Goal: Task Accomplishment & Management: Complete application form

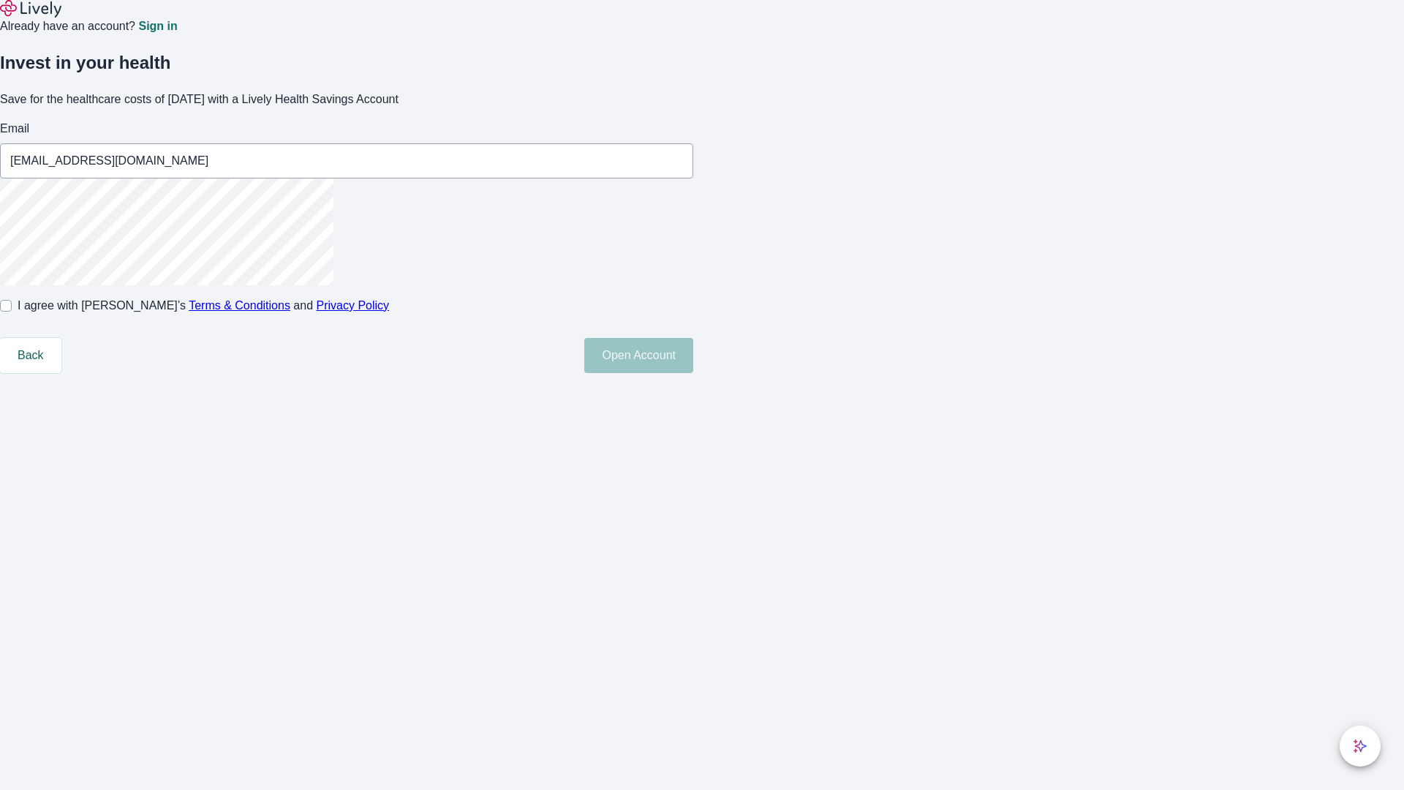
click at [12, 311] on input "I agree with Lively’s Terms & Conditions and Privacy Policy" at bounding box center [6, 306] width 12 height 12
checkbox input "true"
click at [693, 373] on button "Open Account" at bounding box center [638, 355] width 109 height 35
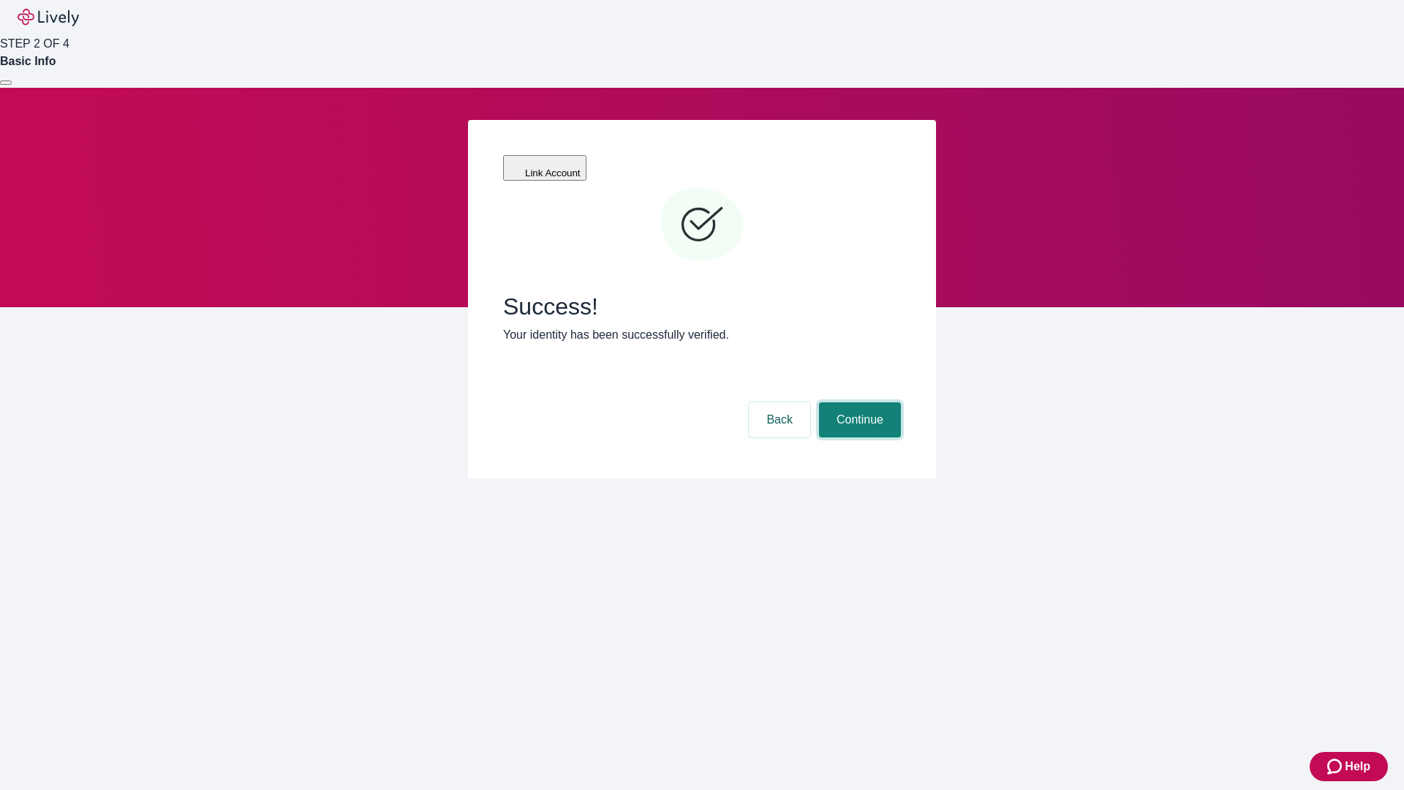
click at [858, 402] on button "Continue" at bounding box center [860, 419] width 82 height 35
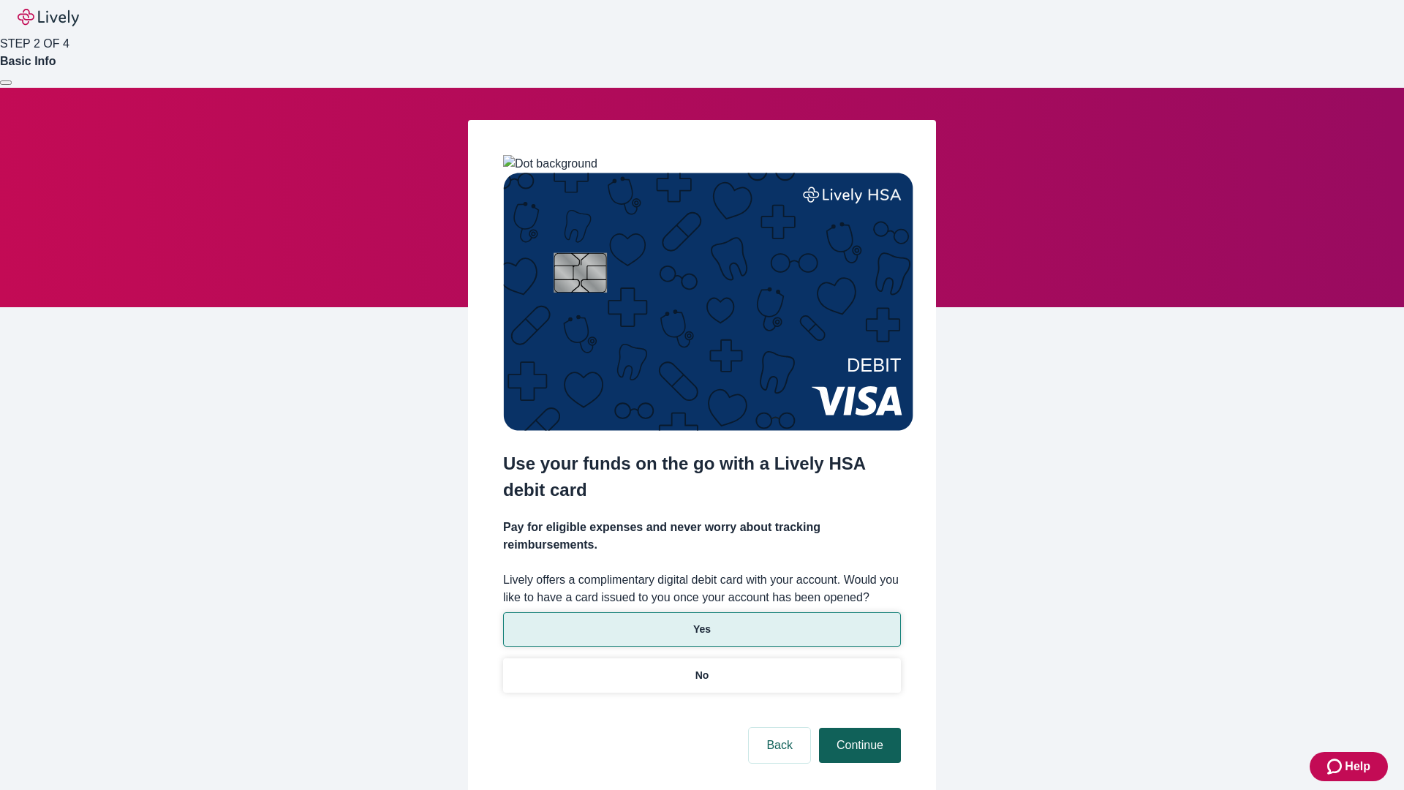
click at [701, 668] on p "No" at bounding box center [702, 675] width 14 height 15
click at [858, 728] on button "Continue" at bounding box center [860, 745] width 82 height 35
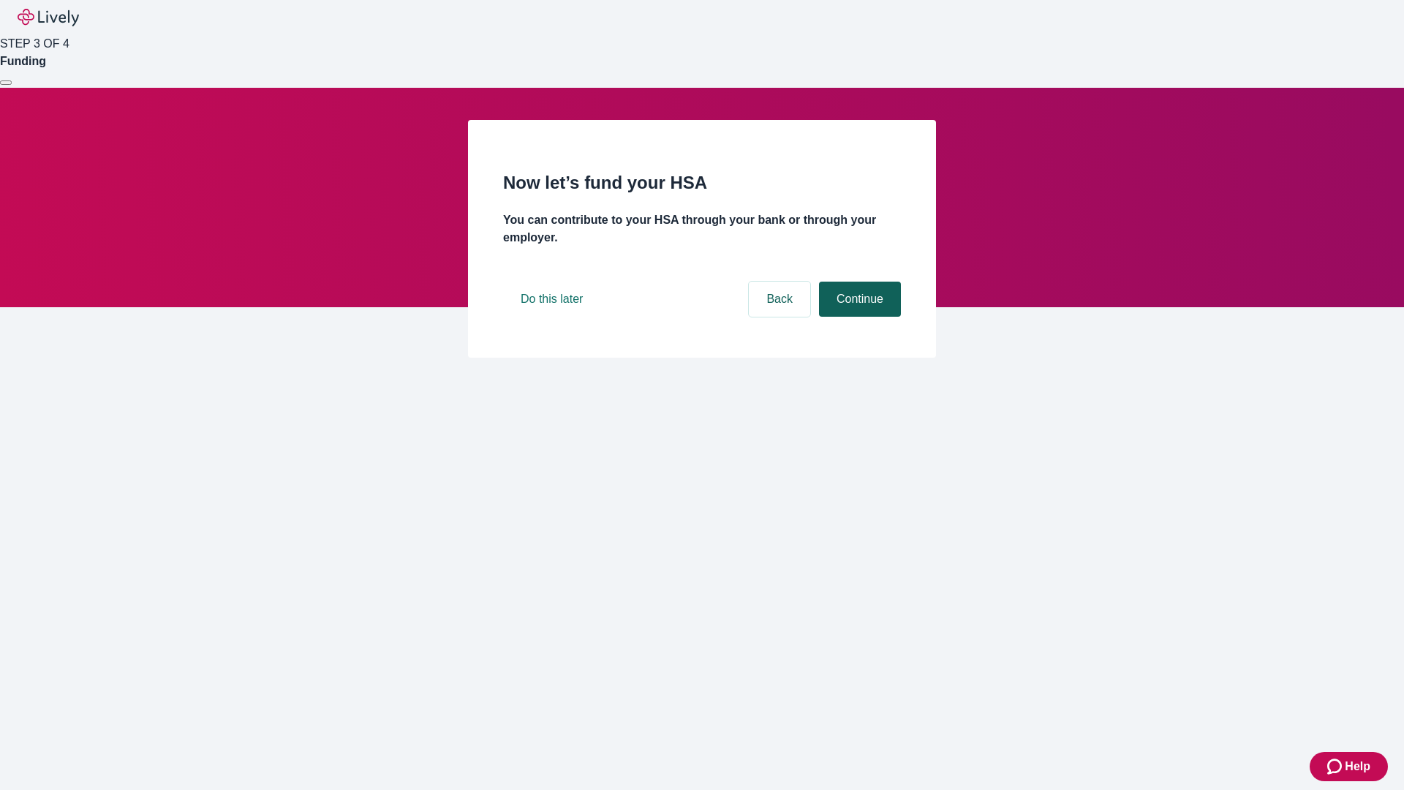
click at [858, 317] on button "Continue" at bounding box center [860, 299] width 82 height 35
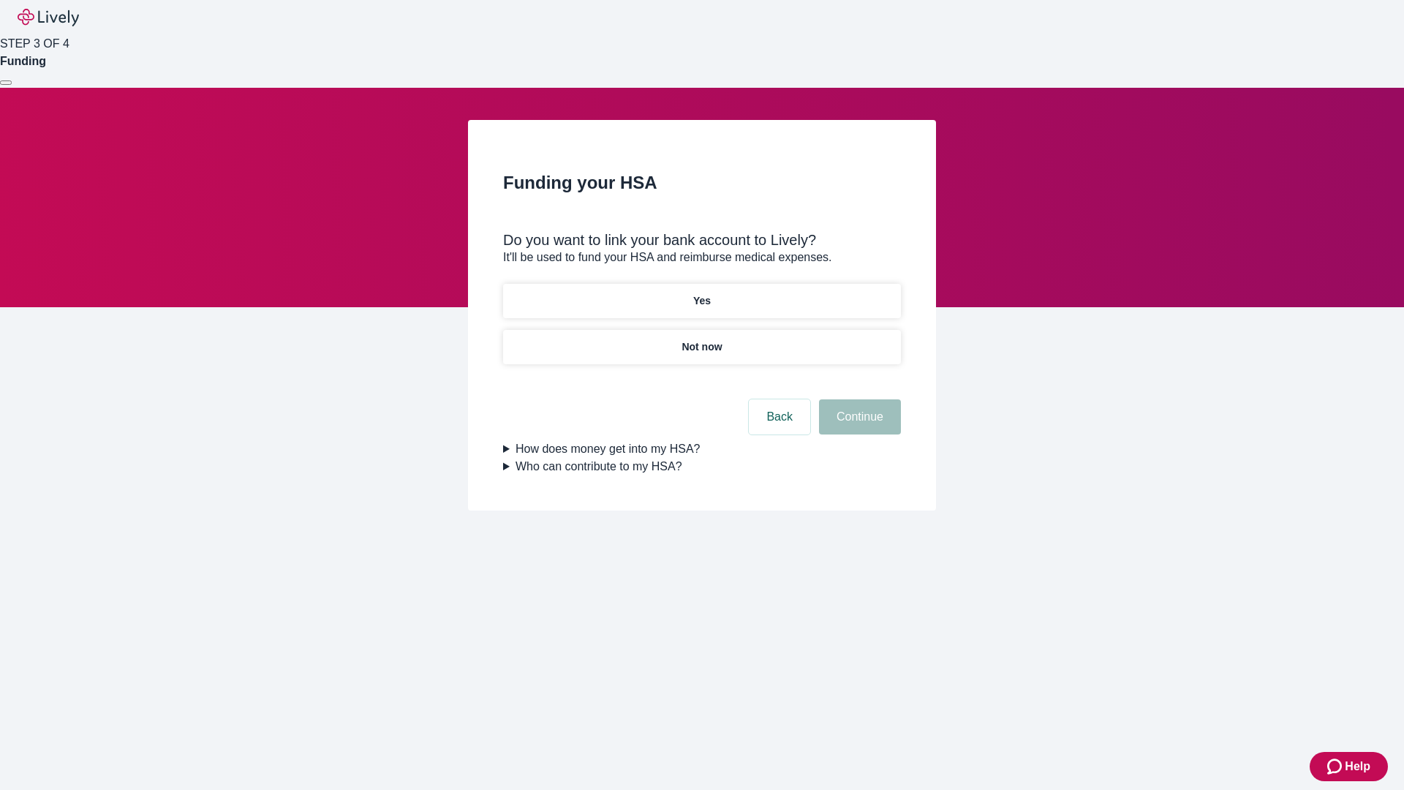
click at [701, 293] on p "Yes" at bounding box center [702, 300] width 18 height 15
click at [858, 399] on button "Continue" at bounding box center [860, 416] width 82 height 35
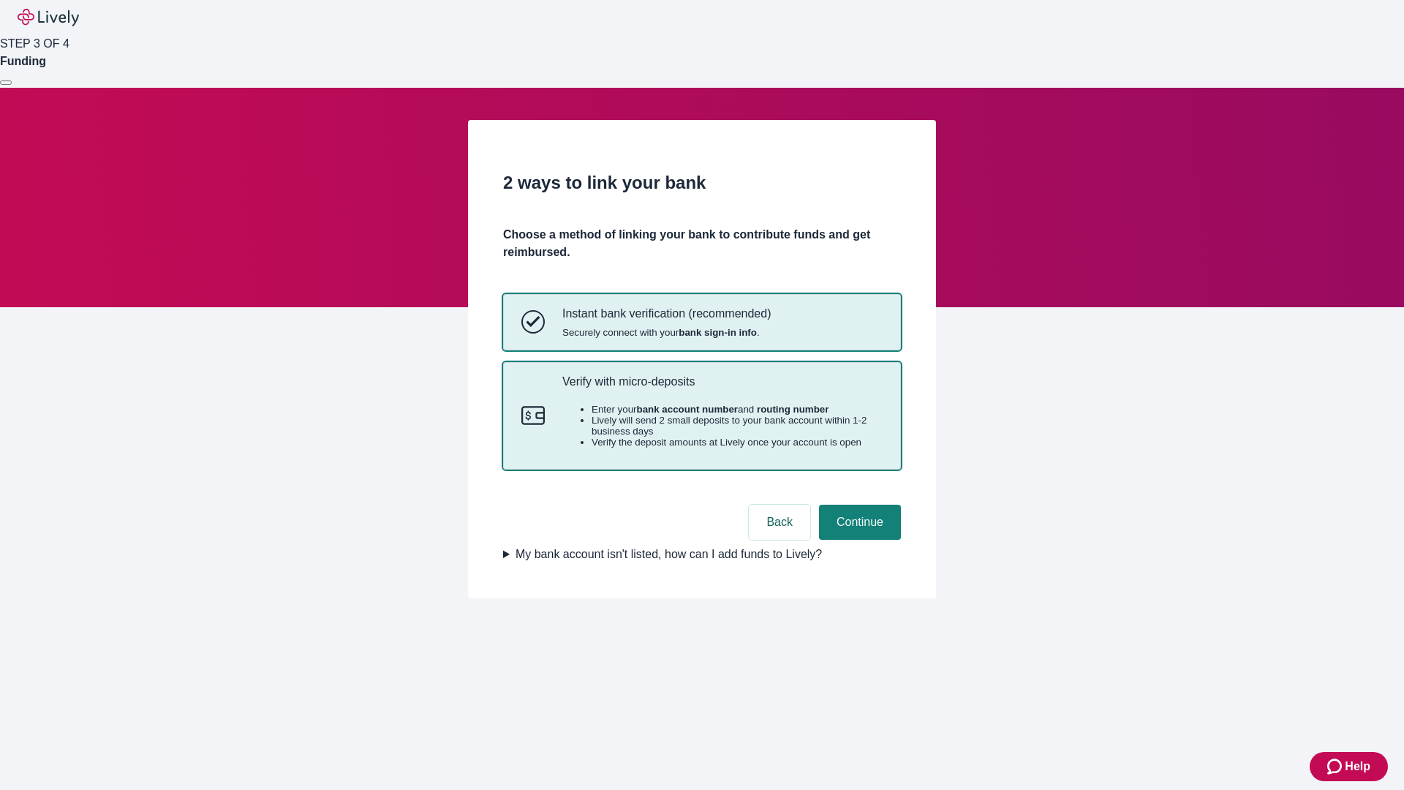
click at [722, 388] on p "Verify with micro-deposits" at bounding box center [722, 381] width 320 height 14
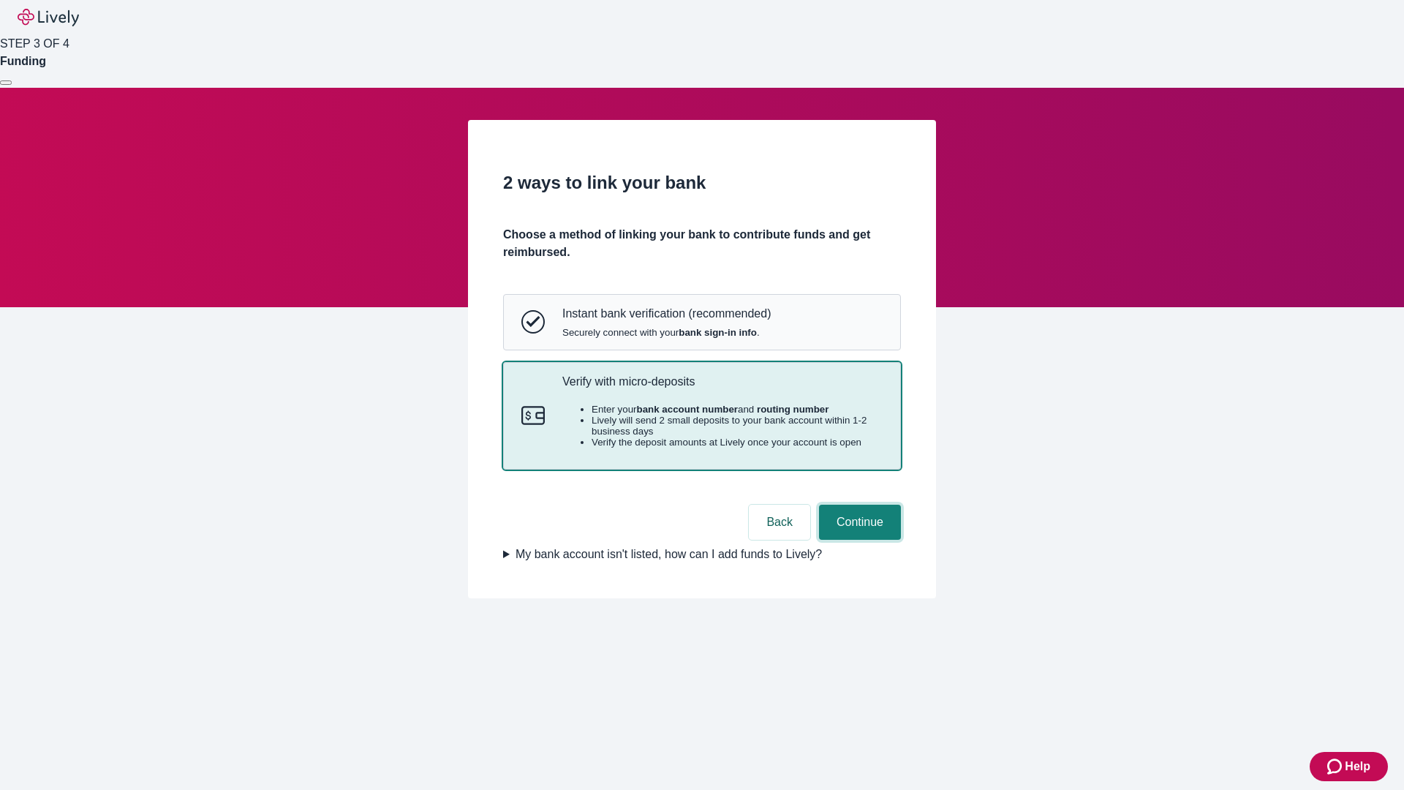
click at [858, 540] on button "Continue" at bounding box center [860, 522] width 82 height 35
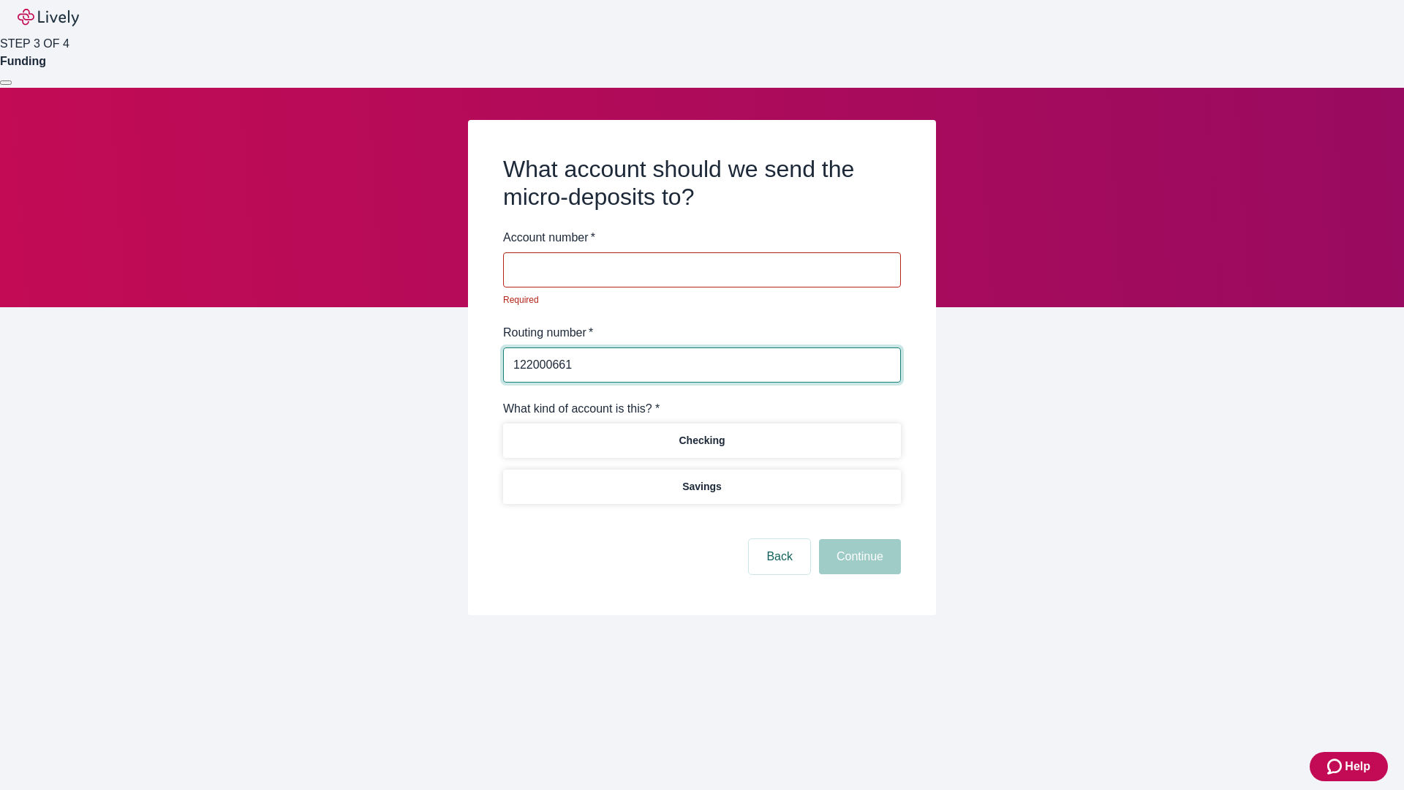
type input "122000661"
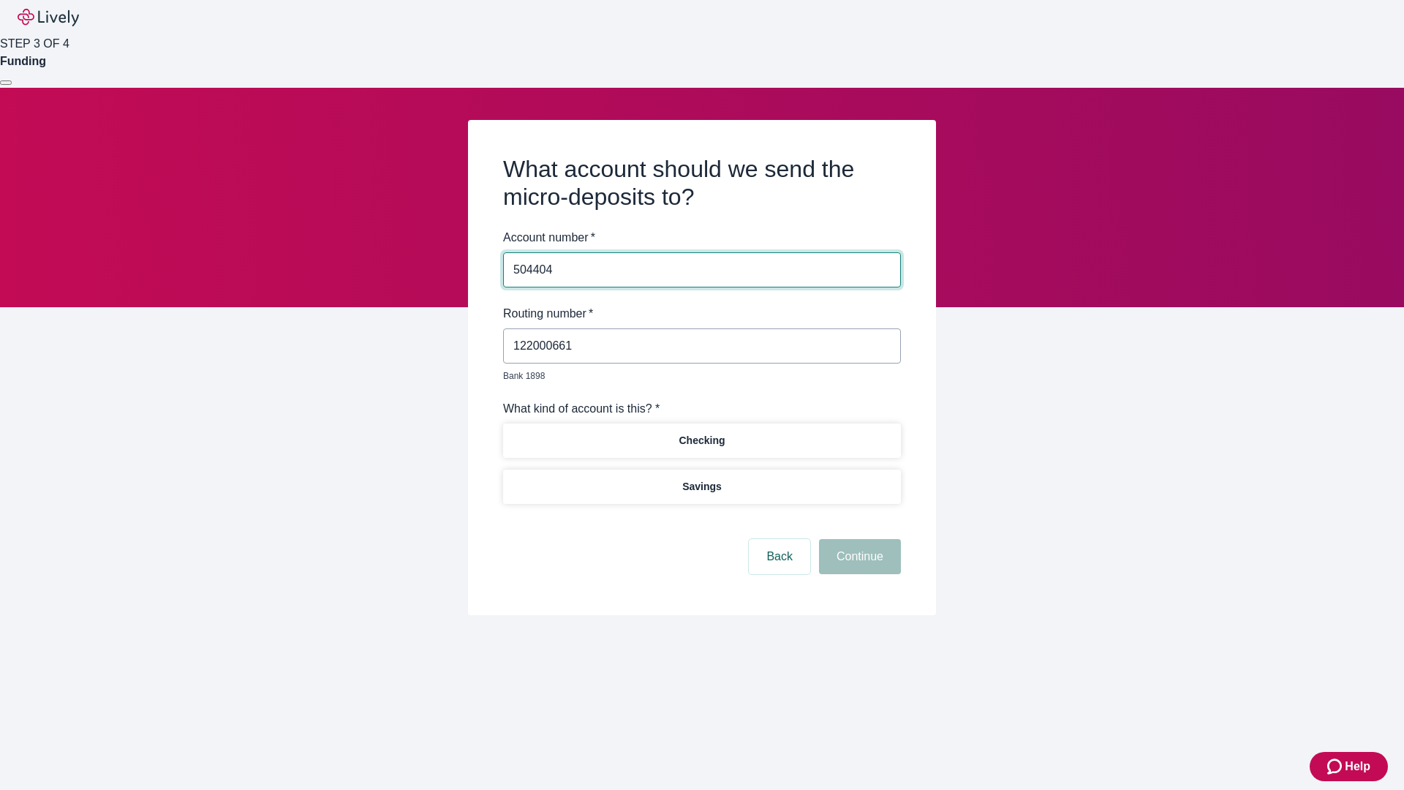
type input "504404"
click at [701, 433] on p "Checking" at bounding box center [702, 440] width 46 height 15
click at [858, 540] on button "Continue" at bounding box center [860, 556] width 82 height 35
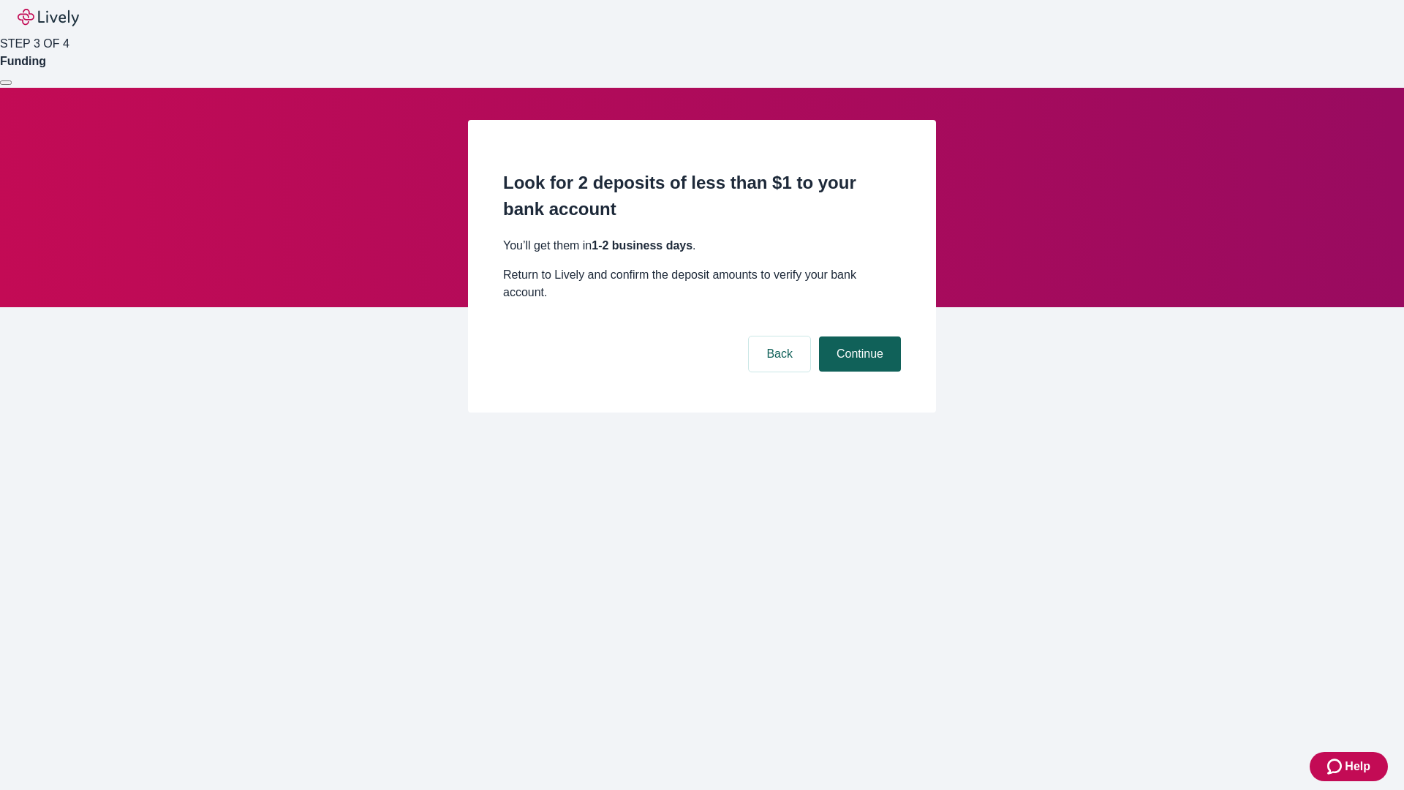
click at [858, 336] on button "Continue" at bounding box center [860, 353] width 82 height 35
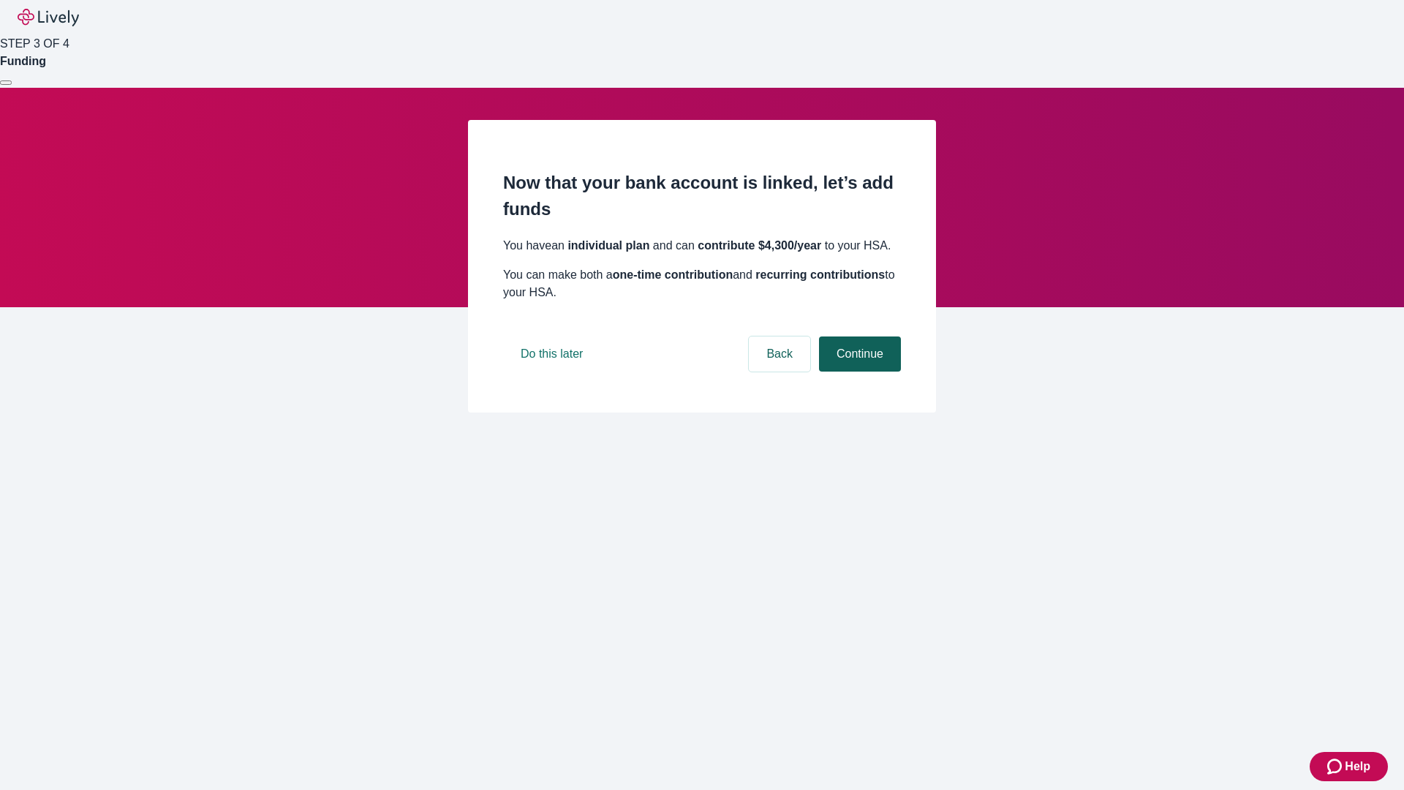
click at [858, 371] on button "Continue" at bounding box center [860, 353] width 82 height 35
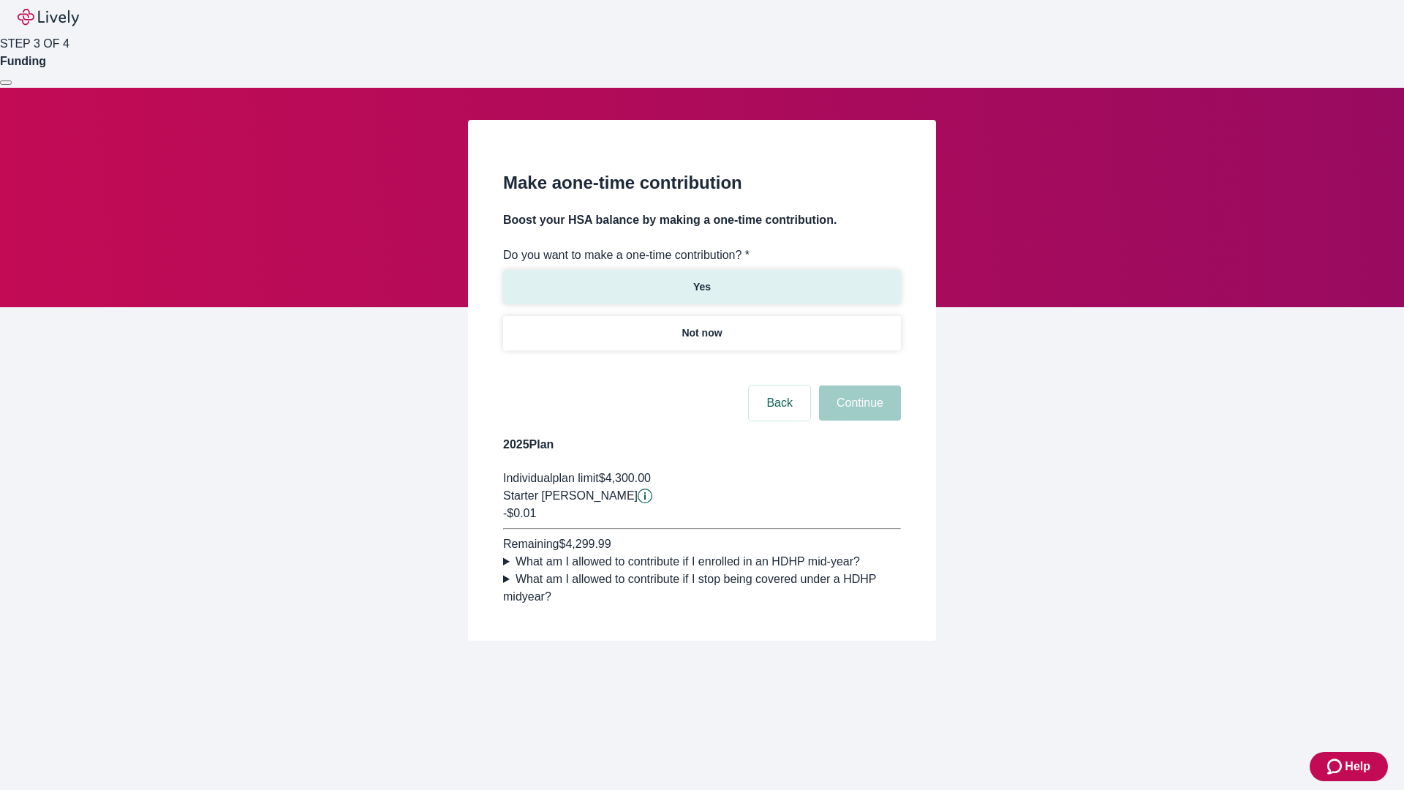
click at [701, 279] on p "Yes" at bounding box center [702, 286] width 18 height 15
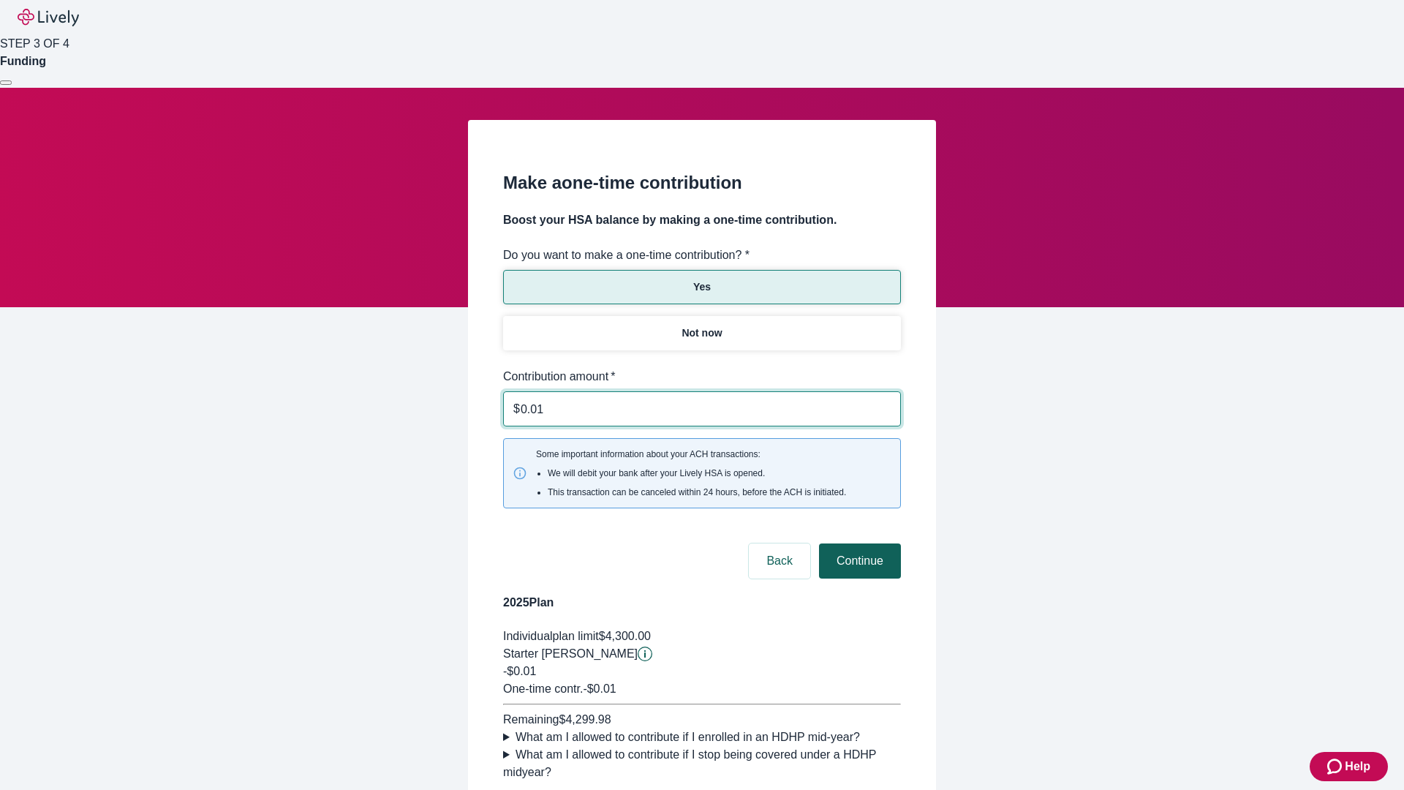
type input "0.01"
click at [858, 543] on button "Continue" at bounding box center [860, 560] width 82 height 35
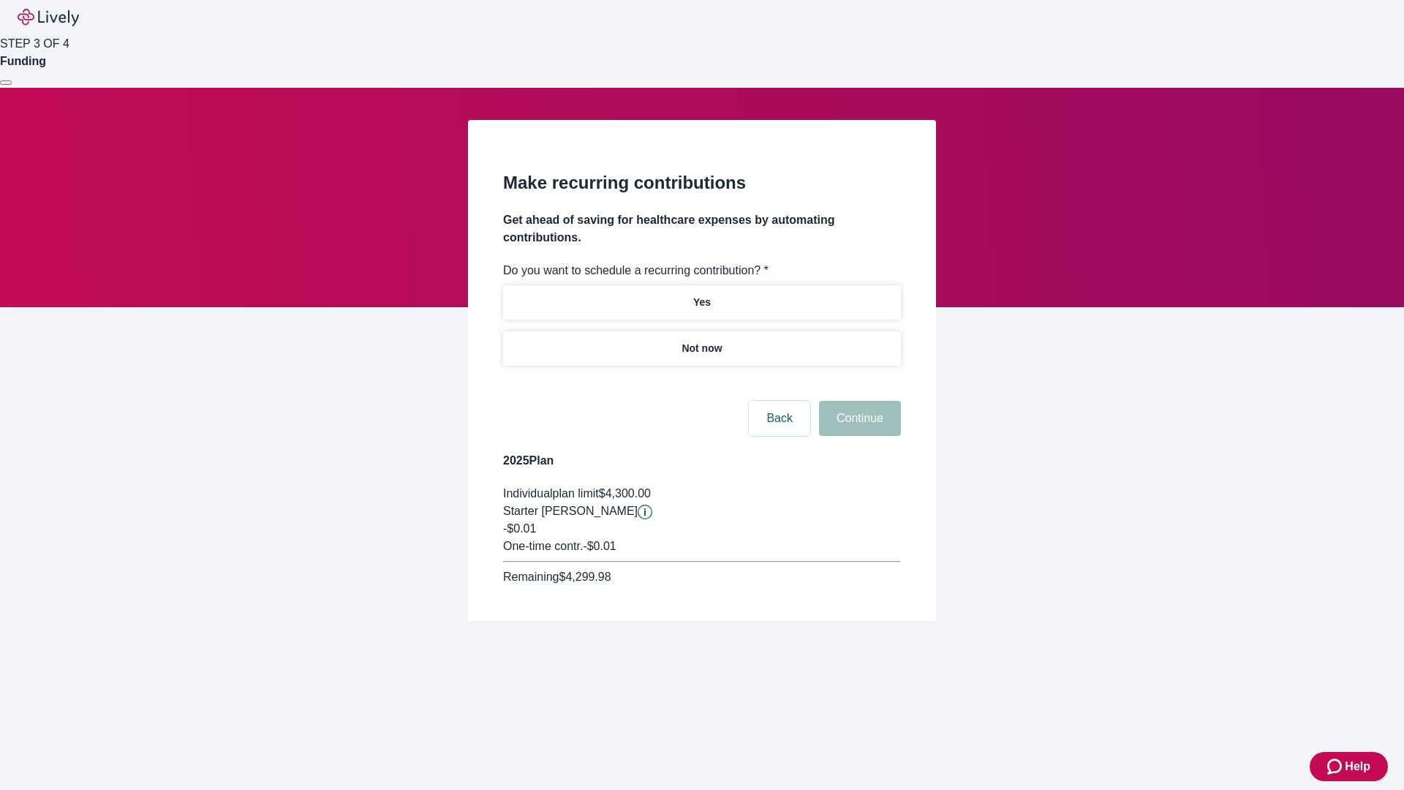
click at [701, 341] on p "Not now" at bounding box center [701, 348] width 40 height 15
click at [858, 401] on button "Continue" at bounding box center [860, 418] width 82 height 35
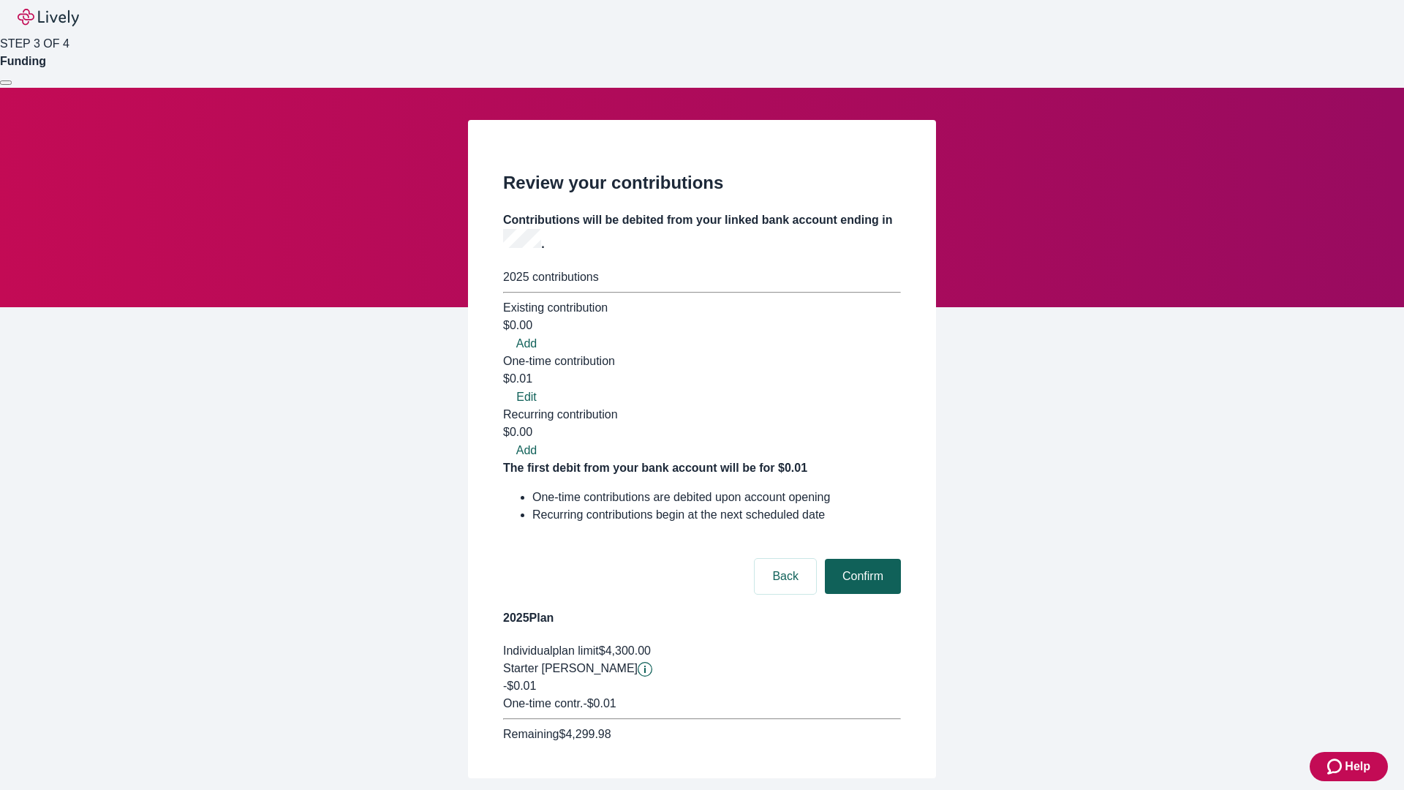
click at [861, 559] on button "Confirm" at bounding box center [863, 576] width 76 height 35
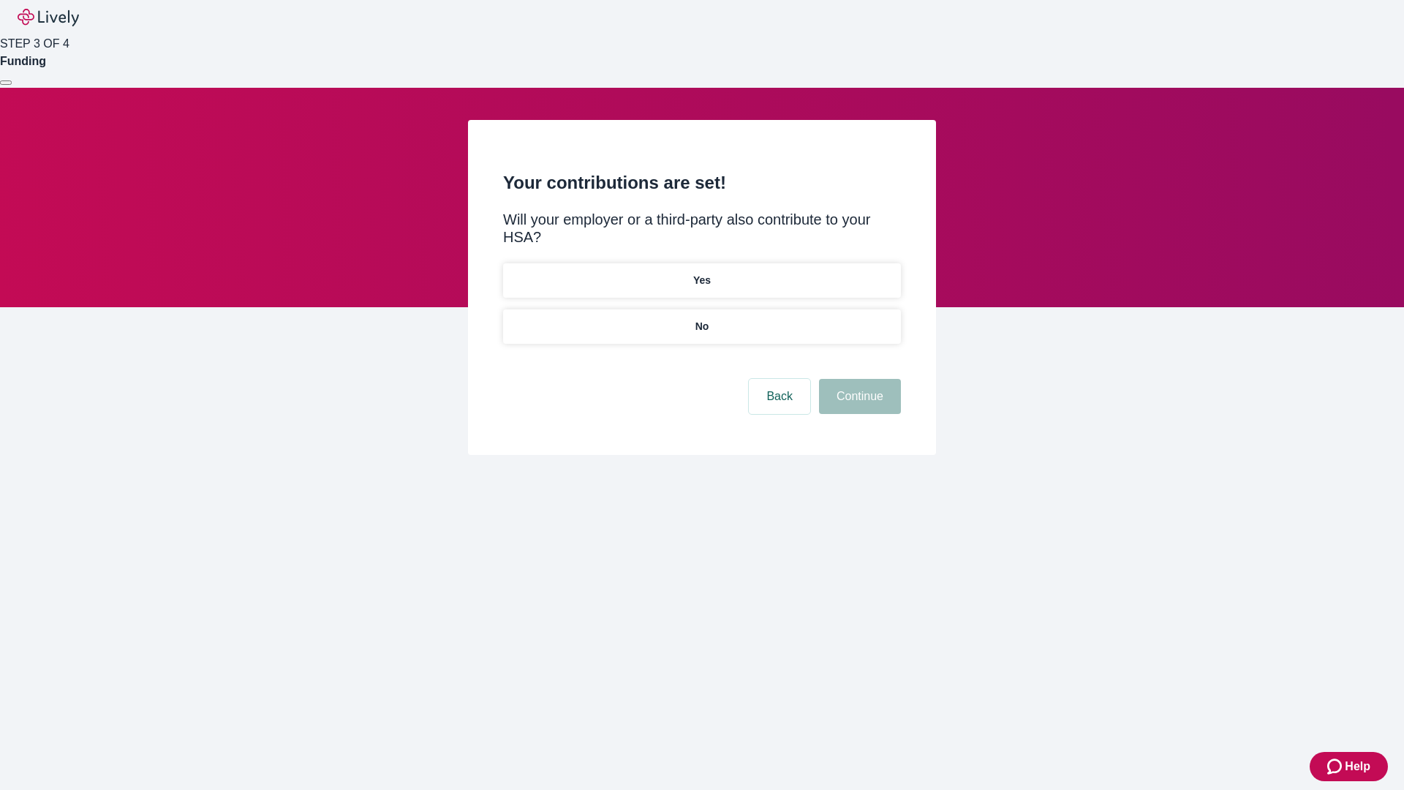
click at [701, 319] on p "No" at bounding box center [702, 326] width 14 height 15
click at [858, 379] on button "Continue" at bounding box center [860, 396] width 82 height 35
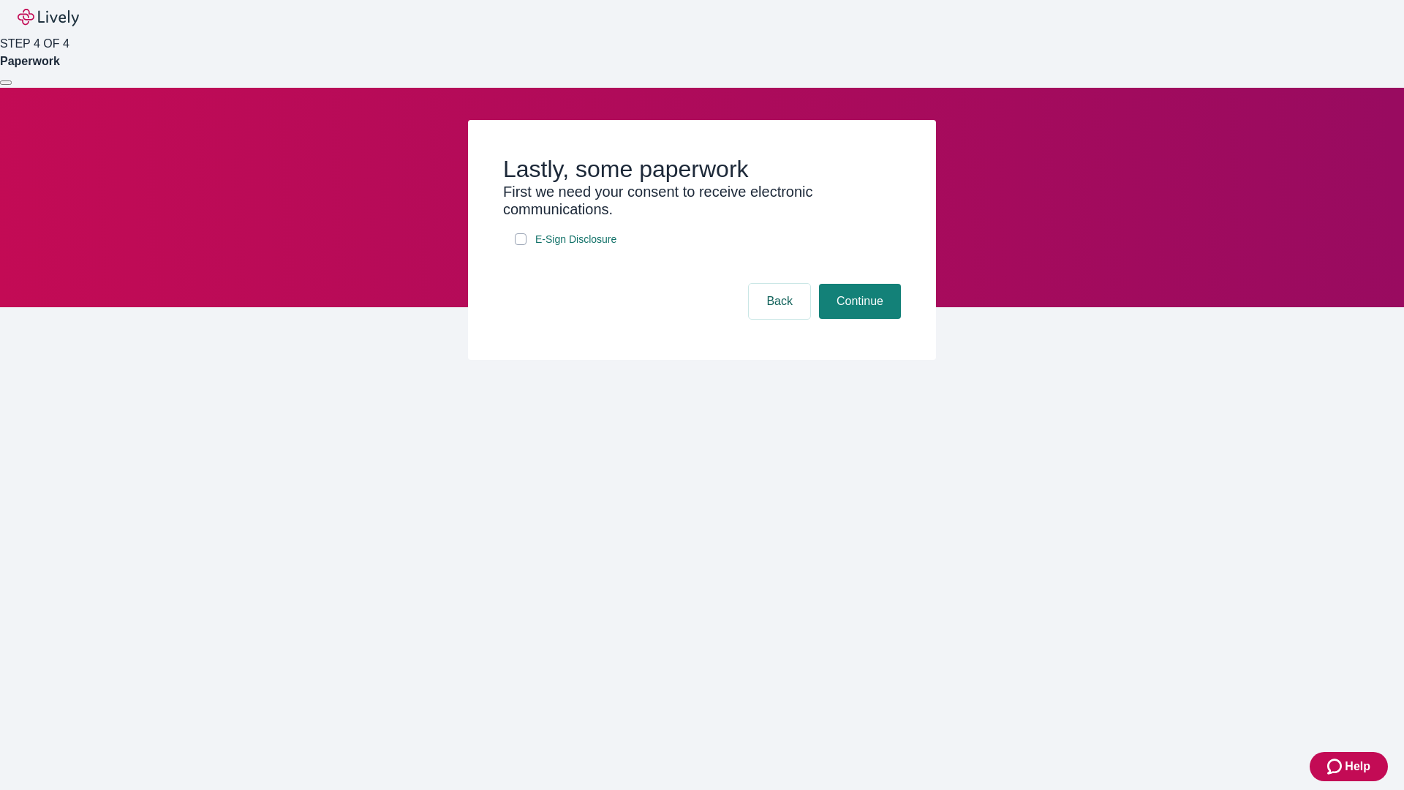
click at [521, 245] on input "E-Sign Disclosure" at bounding box center [521, 239] width 12 height 12
checkbox input "true"
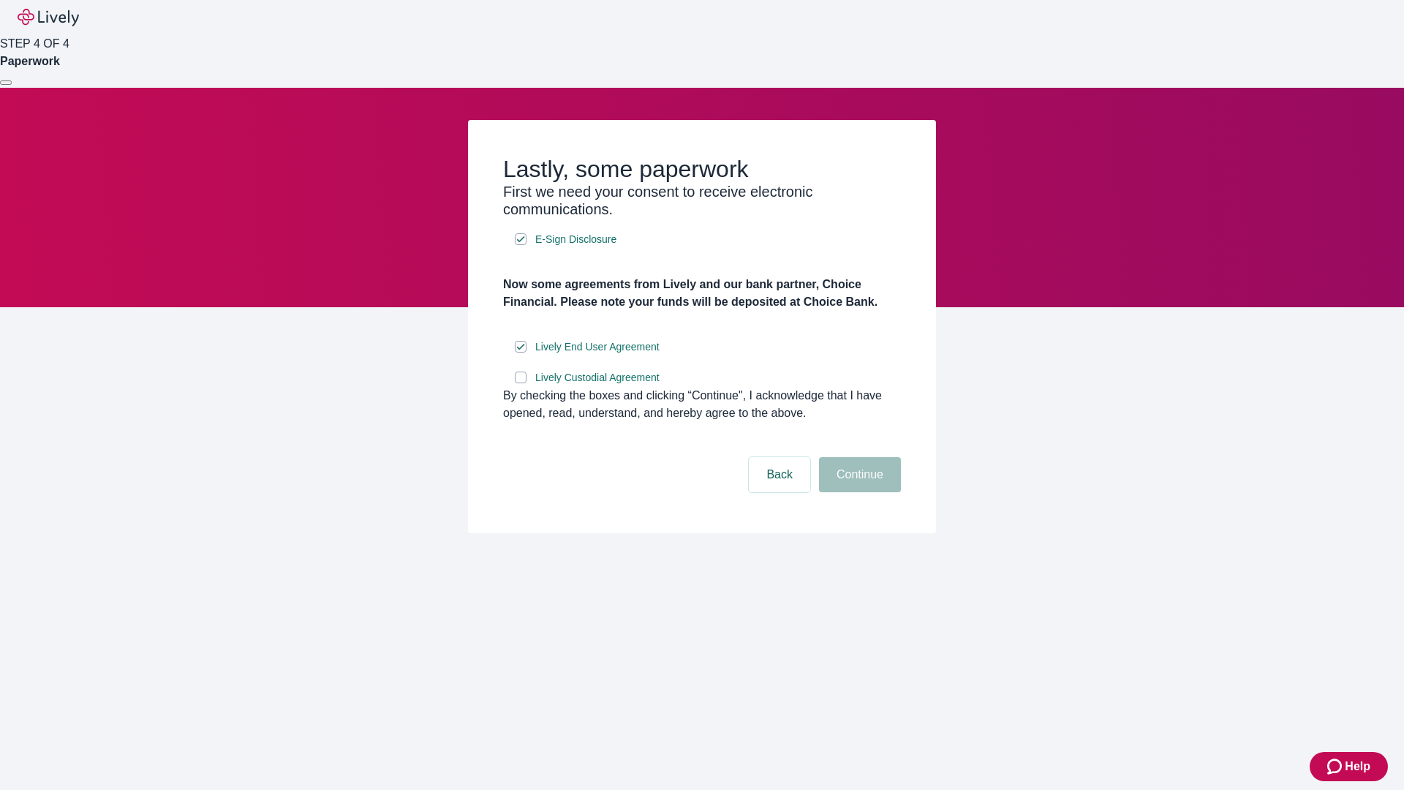
click at [521, 383] on input "Lively Custodial Agreement" at bounding box center [521, 377] width 12 height 12
checkbox input "true"
click at [858, 492] on button "Continue" at bounding box center [860, 474] width 82 height 35
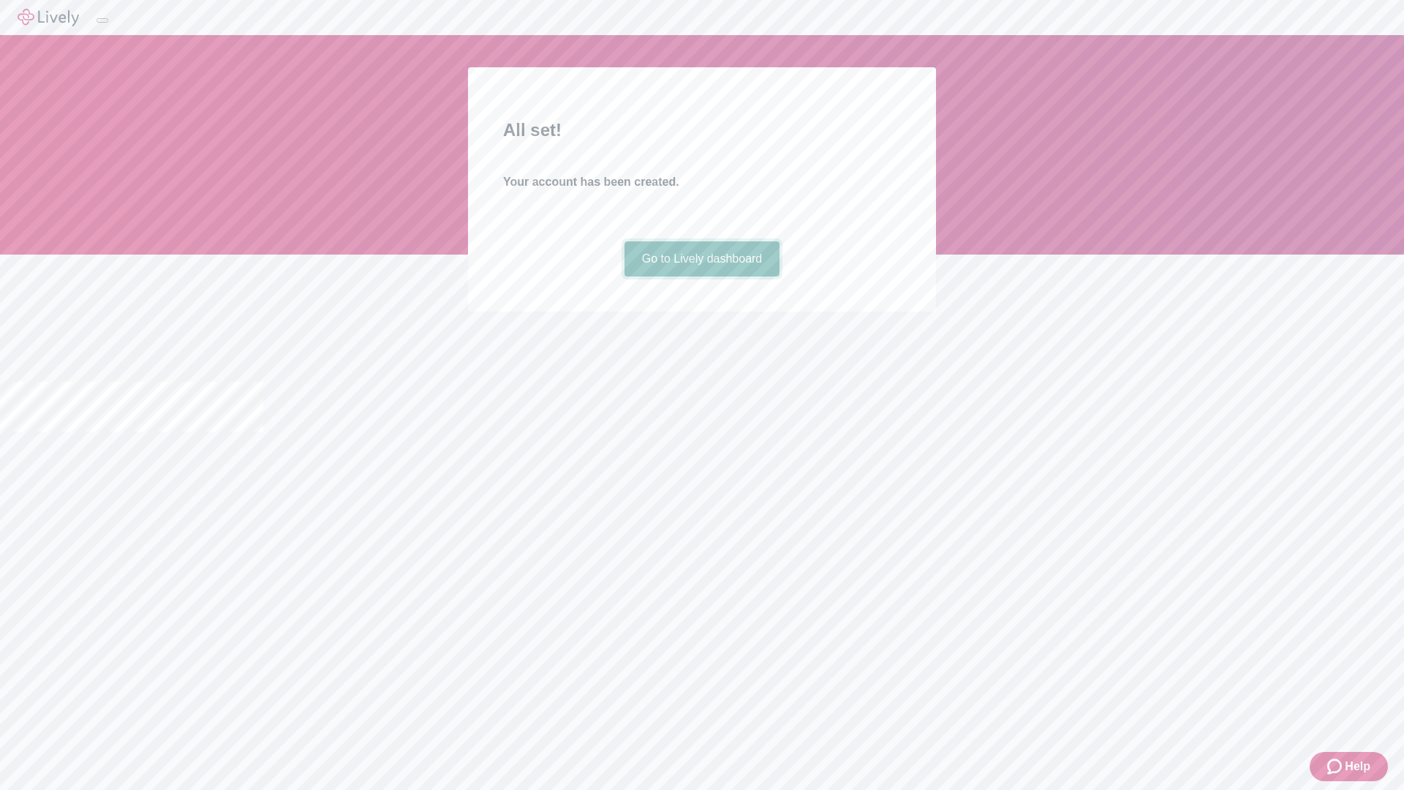
click at [701, 276] on link "Go to Lively dashboard" at bounding box center [702, 258] width 156 height 35
